Goal: Information Seeking & Learning: Check status

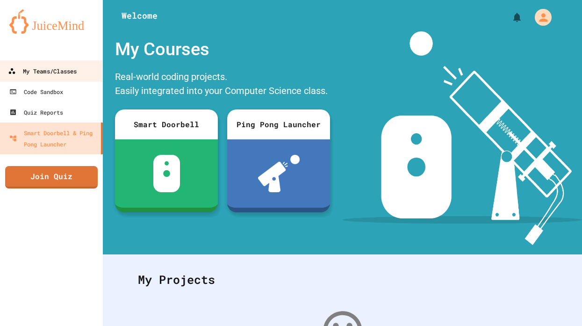
click at [71, 74] on div "My Teams/Classes" at bounding box center [42, 71] width 69 height 12
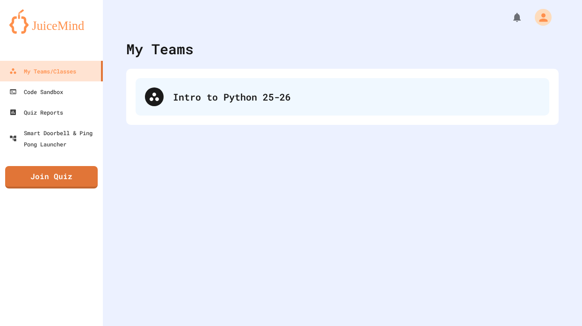
click at [310, 104] on div "Intro to Python 25-26" at bounding box center [343, 96] width 414 height 37
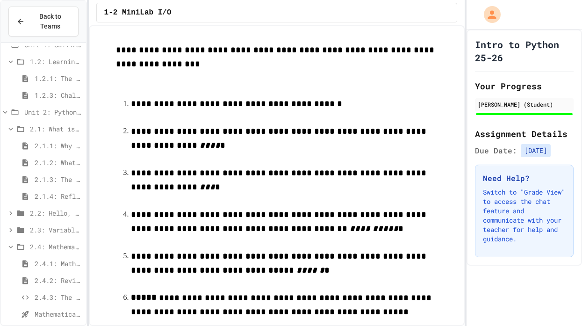
scroll to position [46, 0]
click at [55, 298] on span "2.4.3: The World's Worst [PERSON_NAME] Market" at bounding box center [59, 297] width 48 height 10
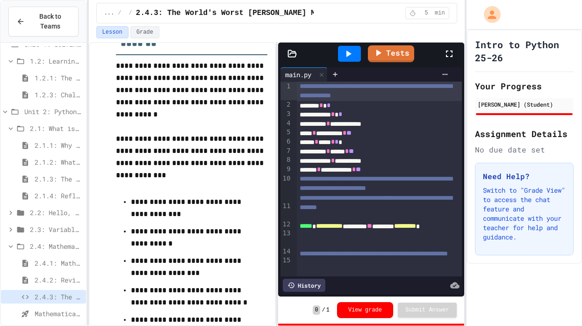
scroll to position [1, 0]
click at [345, 310] on button "View grade" at bounding box center [365, 309] width 56 height 16
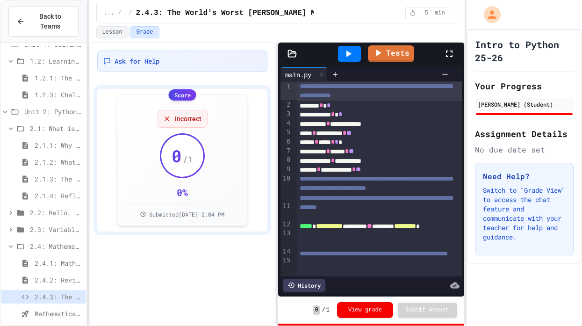
click at [346, 309] on button "View grade" at bounding box center [365, 310] width 56 height 16
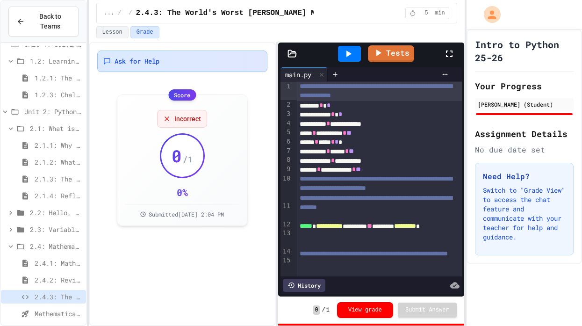
click at [125, 58] on span "Ask for Help" at bounding box center [137, 61] width 45 height 9
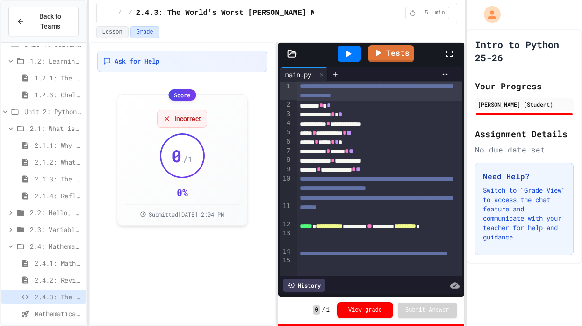
click at [111, 28] on button "Lesson" at bounding box center [112, 32] width 32 height 12
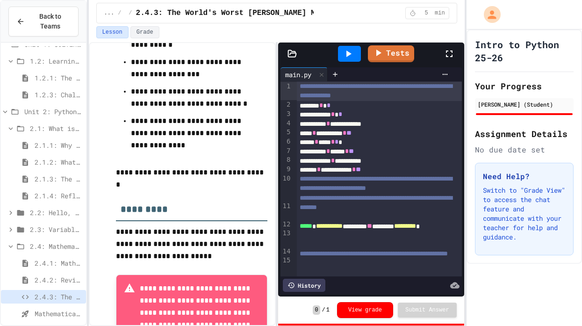
scroll to position [317, 0]
